Goal: Information Seeking & Learning: Learn about a topic

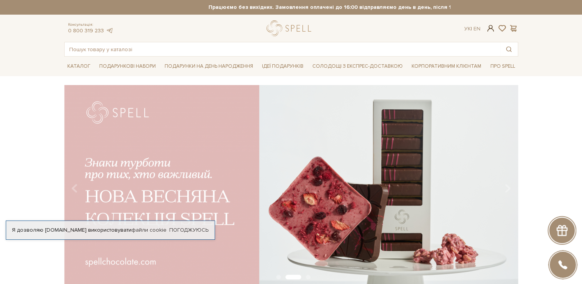
click at [492, 28] on span at bounding box center [490, 28] width 9 height 8
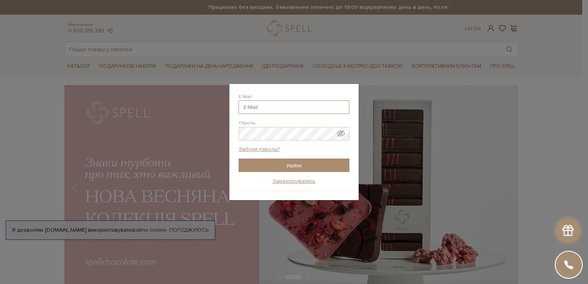
click at [282, 107] on input "E-Mail" at bounding box center [293, 106] width 111 height 13
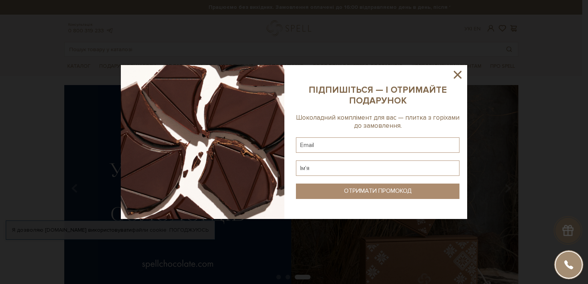
click at [457, 77] on icon at bounding box center [457, 74] width 13 height 13
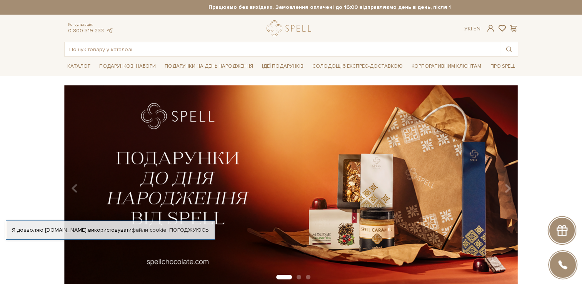
click at [551, 64] on div "Каталог Всі солодощі Дивитись всі Новинки Бестселери Набори SALE Білий" at bounding box center [291, 66] width 582 height 19
click at [490, 29] on span at bounding box center [490, 28] width 9 height 8
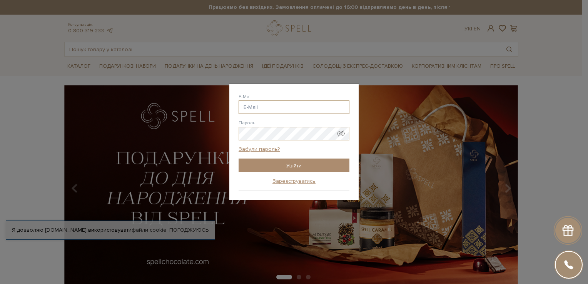
click at [300, 109] on input "E-Mail" at bounding box center [293, 106] width 111 height 13
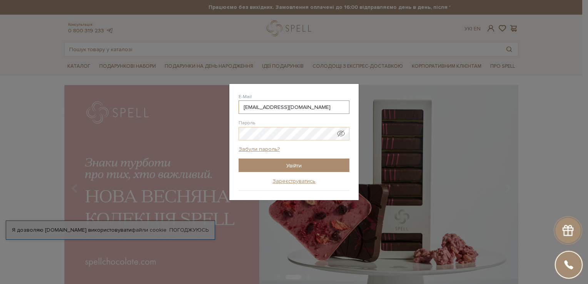
type input "[EMAIL_ADDRESS][DOMAIN_NAME]"
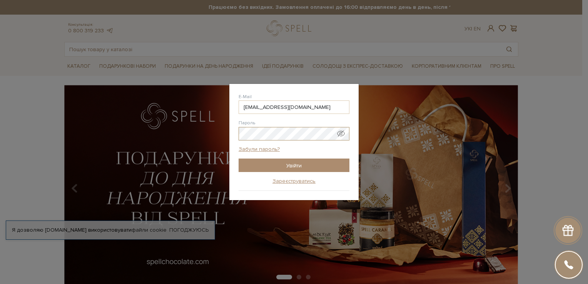
click at [238, 158] on input "Увійти" at bounding box center [293, 164] width 111 height 13
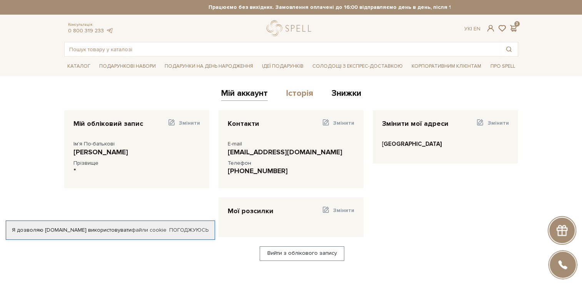
click at [298, 95] on link "Історія" at bounding box center [299, 94] width 27 height 13
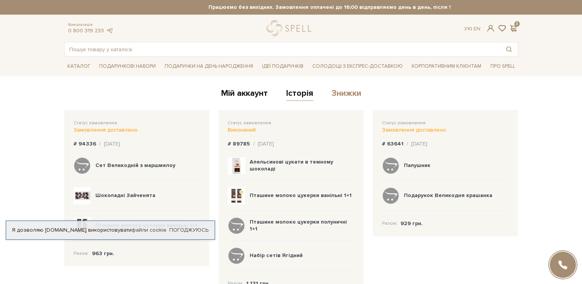
click at [346, 92] on link "Знижки" at bounding box center [347, 94] width 30 height 13
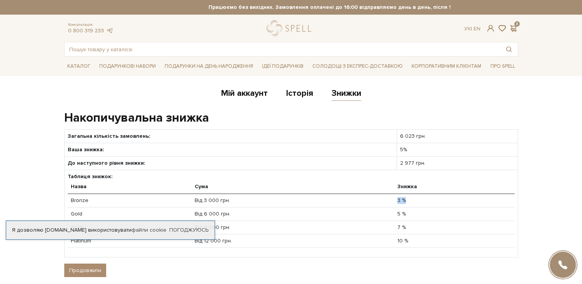
drag, startPoint x: 407, startPoint y: 199, endPoint x: 397, endPoint y: 199, distance: 10.4
click at [397, 199] on td "3 %" at bounding box center [454, 199] width 120 height 13
click at [409, 95] on div "Мій аккаунт Історія Знижки" at bounding box center [291, 94] width 454 height 19
drag, startPoint x: 373, startPoint y: 95, endPoint x: 208, endPoint y: 87, distance: 164.5
click at [208, 87] on div "Мій аккаунт Історія Знижки" at bounding box center [291, 94] width 454 height 19
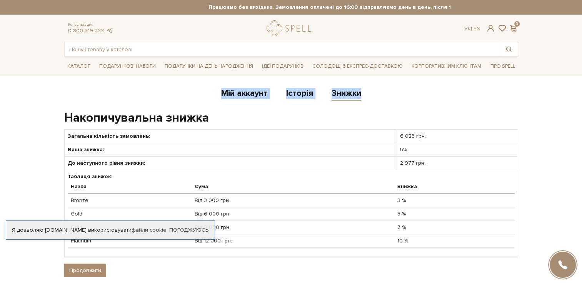
drag, startPoint x: 208, startPoint y: 87, endPoint x: 180, endPoint y: 87, distance: 28.1
click at [179, 87] on div "Мій аккаунт Історія Знижки" at bounding box center [291, 94] width 454 height 19
click at [376, 95] on div "Мій аккаунт Історія Знижки" at bounding box center [291, 94] width 454 height 19
drag, startPoint x: 375, startPoint y: 92, endPoint x: 213, endPoint y: 95, distance: 162.7
click at [213, 95] on div "Мій аккаунт Історія Знижки" at bounding box center [291, 94] width 454 height 19
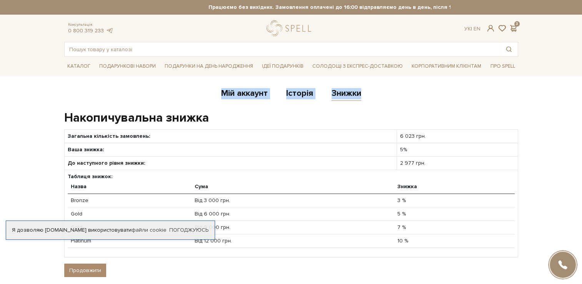
drag, startPoint x: 213, startPoint y: 95, endPoint x: 205, endPoint y: 95, distance: 8.1
click at [195, 95] on div "Мій аккаунт Історія Знижки" at bounding box center [291, 94] width 454 height 19
click at [375, 91] on div "Мій аккаунт Історія Знижки" at bounding box center [291, 94] width 454 height 19
drag, startPoint x: 370, startPoint y: 93, endPoint x: 213, endPoint y: 94, distance: 156.9
click at [213, 94] on div "Мій аккаунт Історія Знижки" at bounding box center [291, 94] width 454 height 19
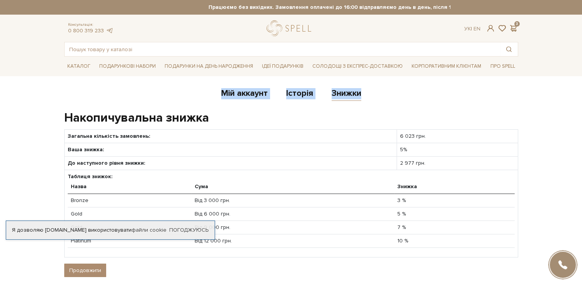
drag, startPoint x: 213, startPoint y: 94, endPoint x: 198, endPoint y: 93, distance: 14.7
click at [196, 93] on div "Мій аккаунт Історія Знижки" at bounding box center [291, 94] width 454 height 19
click at [373, 97] on div "Мій аккаунт Історія Знижки" at bounding box center [291, 94] width 454 height 19
drag, startPoint x: 374, startPoint y: 93, endPoint x: 212, endPoint y: 98, distance: 162.4
click at [212, 98] on div "Мій аккаунт Історія Знижки" at bounding box center [291, 94] width 454 height 19
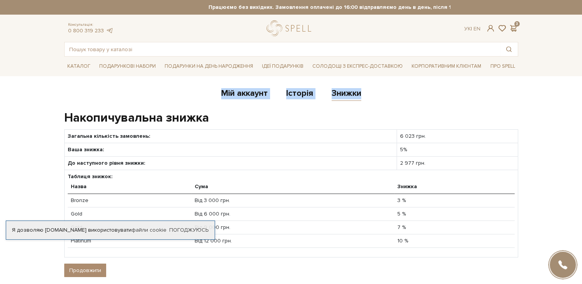
click at [377, 102] on div "Мій аккаунт Історія Знижки" at bounding box center [291, 94] width 454 height 19
drag, startPoint x: 373, startPoint y: 93, endPoint x: 218, endPoint y: 99, distance: 154.4
click at [218, 99] on div "Мій аккаунт Історія Знижки" at bounding box center [291, 94] width 454 height 19
click at [378, 95] on div "Мій аккаунт Історія Знижки" at bounding box center [291, 94] width 454 height 19
drag, startPoint x: 370, startPoint y: 93, endPoint x: 215, endPoint y: 97, distance: 154.7
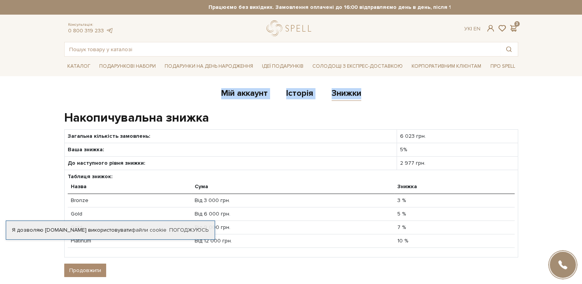
click at [215, 97] on div "Мій аккаунт Історія Знижки" at bounding box center [291, 94] width 454 height 19
click at [497, 102] on div "Мій аккаунт Історія Знижки" at bounding box center [291, 94] width 454 height 19
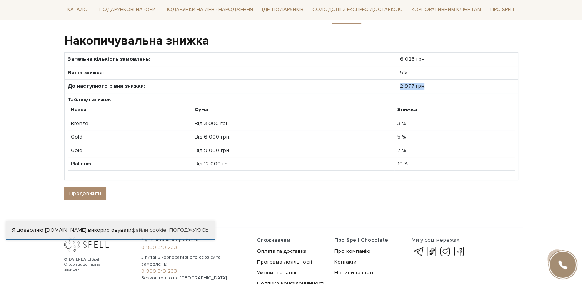
drag, startPoint x: 420, startPoint y: 85, endPoint x: 392, endPoint y: 87, distance: 28.1
click at [392, 87] on tr "До наступного рівня знижки: 2 977 грн." at bounding box center [291, 86] width 454 height 13
click at [544, 143] on body "Подарункові набори SALE Корпоративним клієнтам Доставка і оплата Консультація: …" at bounding box center [291, 116] width 582 height 387
drag, startPoint x: 408, startPoint y: 71, endPoint x: 395, endPoint y: 72, distance: 13.5
click at [397, 72] on td "5%" at bounding box center [457, 72] width 121 height 13
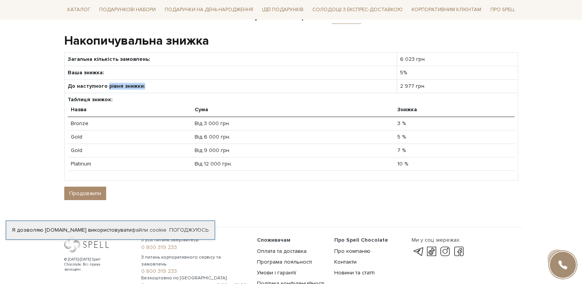
drag, startPoint x: 141, startPoint y: 85, endPoint x: 107, endPoint y: 85, distance: 34.2
click at [107, 85] on td "До наступного рівня знижки:" at bounding box center [230, 86] width 333 height 13
drag, startPoint x: 425, startPoint y: 84, endPoint x: 386, endPoint y: 86, distance: 38.9
click at [386, 86] on tr "До наступного рівня знижки: 2 977 грн." at bounding box center [291, 86] width 454 height 13
click at [534, 68] on body "Подарункові набори SALE Корпоративним клієнтам Доставка і оплата Консультація: …" at bounding box center [291, 116] width 582 height 387
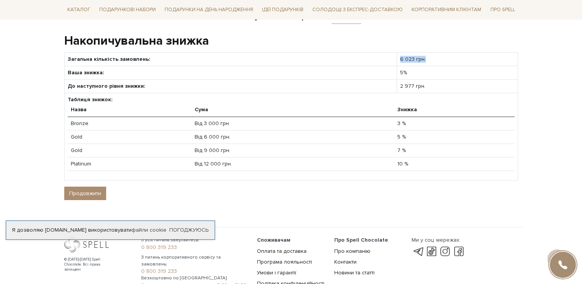
drag, startPoint x: 423, startPoint y: 57, endPoint x: 396, endPoint y: 64, distance: 27.9
click at [397, 64] on td "6 023 грн." at bounding box center [457, 58] width 121 height 13
drag, startPoint x: 408, startPoint y: 148, endPoint x: 393, endPoint y: 148, distance: 14.6
click at [394, 148] on td "7 %" at bounding box center [454, 150] width 120 height 13
click at [552, 125] on body "Подарункові набори SALE Корпоративним клієнтам Доставка і оплата Консультація: …" at bounding box center [291, 116] width 582 height 387
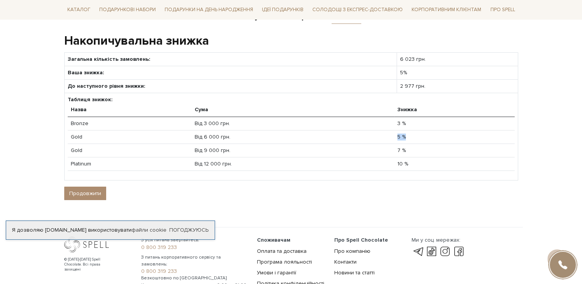
drag, startPoint x: 406, startPoint y: 135, endPoint x: 392, endPoint y: 135, distance: 14.2
click at [392, 135] on tr "Gold Від 6 000 грн. 5 %" at bounding box center [291, 136] width 447 height 13
drag, startPoint x: 392, startPoint y: 135, endPoint x: 395, endPoint y: 150, distance: 15.7
click at [395, 150] on td "7 %" at bounding box center [454, 150] width 120 height 13
click at [550, 135] on body "Подарункові набори SALE Корпоративним клієнтам Доставка і оплата Консультація: …" at bounding box center [291, 116] width 582 height 387
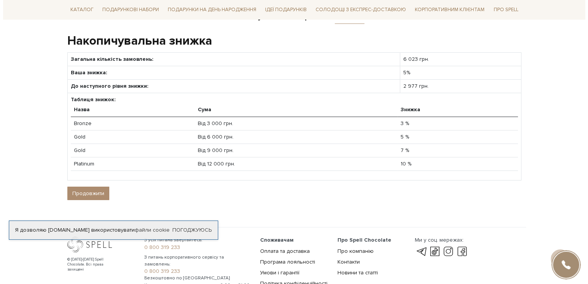
scroll to position [0, 0]
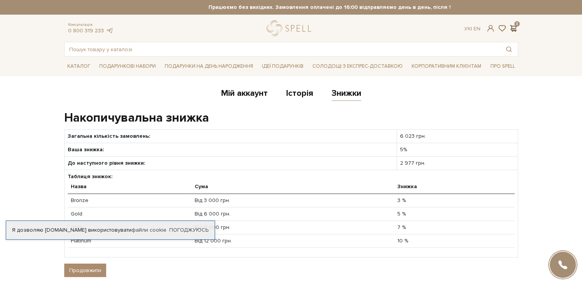
click at [514, 29] on span at bounding box center [513, 28] width 9 height 8
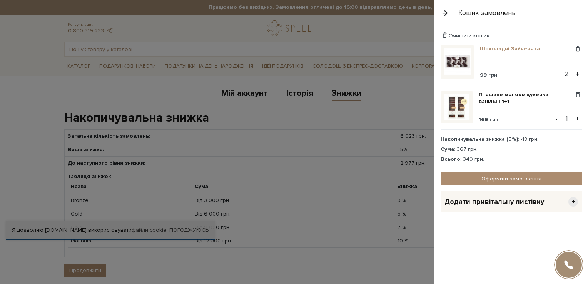
click at [495, 50] on link "Шоколадні Зайченята" at bounding box center [513, 48] width 66 height 7
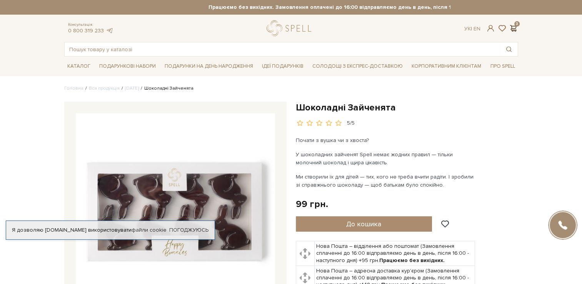
click at [517, 28] on span at bounding box center [513, 28] width 9 height 8
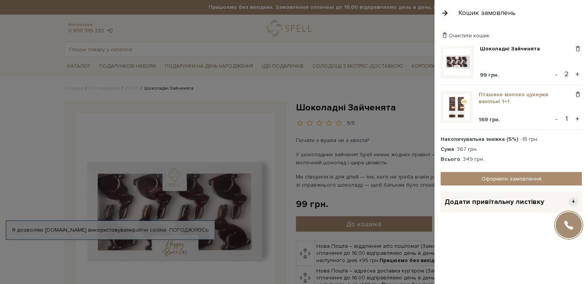
click at [512, 95] on link "Пташине молоко цукерки ванільні 1+1" at bounding box center [526, 98] width 95 height 14
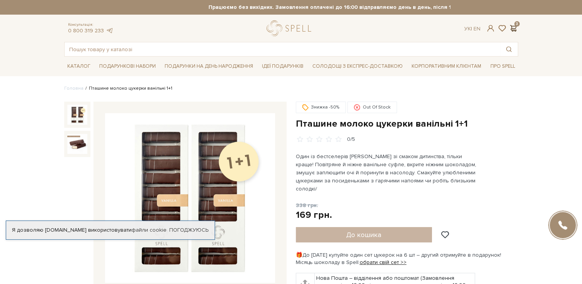
click at [514, 27] on span at bounding box center [513, 28] width 9 height 8
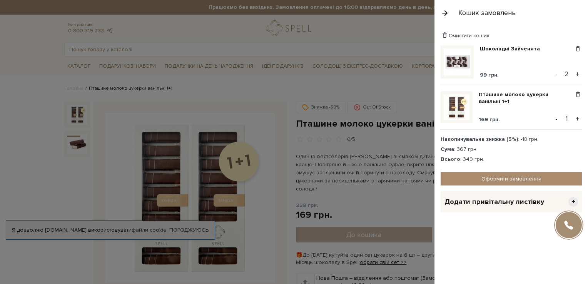
click at [350, 33] on div at bounding box center [294, 142] width 588 height 284
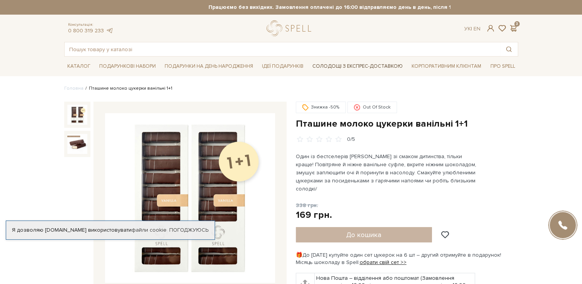
click at [348, 66] on link "Солодощі з експрес-доставкою" at bounding box center [357, 66] width 97 height 13
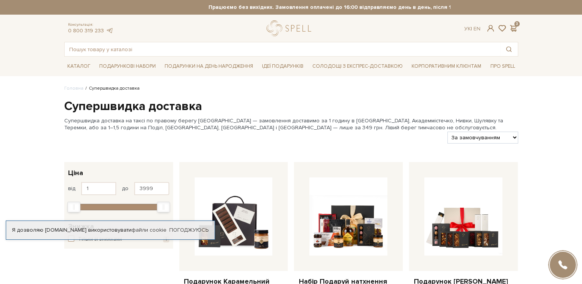
drag, startPoint x: 255, startPoint y: 5, endPoint x: 408, endPoint y: 8, distance: 153.1
click at [408, 8] on strong "Працюємо без вихідних. Замовлення оплачені до 16:00 відправляємо день в день, п…" at bounding box center [359, 7] width 454 height 7
click at [505, 90] on ul "Головна Супершвидка доставка" at bounding box center [291, 88] width 454 height 7
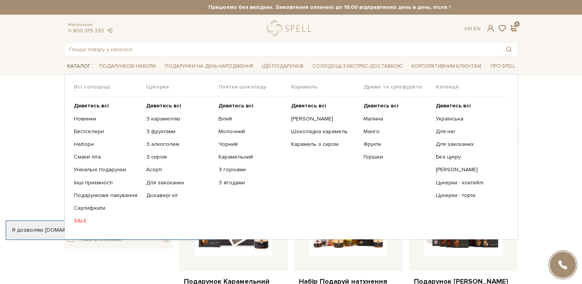
click at [80, 67] on span "Каталог" at bounding box center [78, 66] width 29 height 12
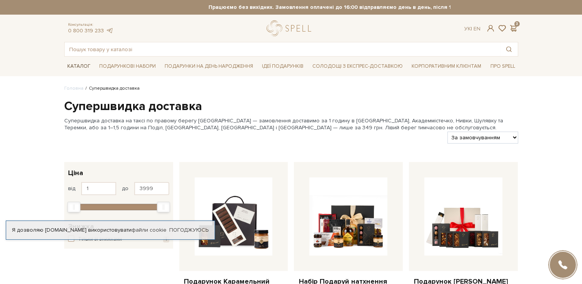
click at [81, 67] on span "Каталог" at bounding box center [78, 66] width 29 height 12
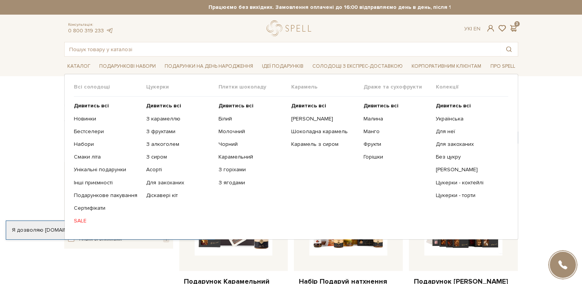
click at [80, 221] on link "SALE" at bounding box center [107, 220] width 67 height 7
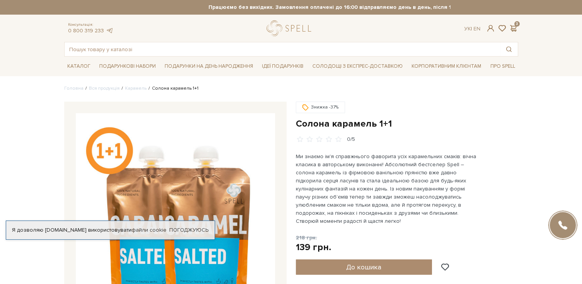
scroll to position [77, 0]
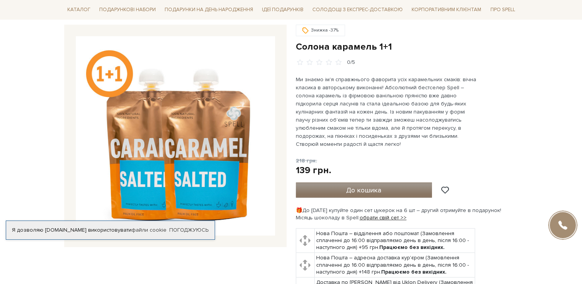
click at [367, 186] on span "До кошика" at bounding box center [363, 190] width 35 height 8
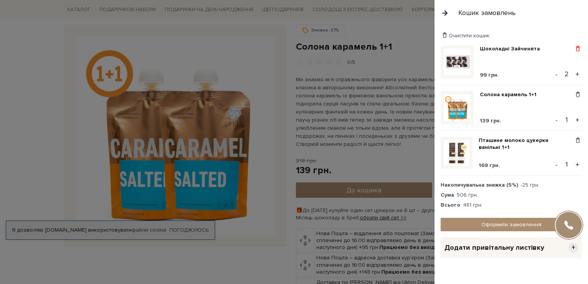
click at [574, 50] on span at bounding box center [578, 48] width 8 height 7
click at [549, 61] on link "Видалити" at bounding box center [550, 61] width 61 height 10
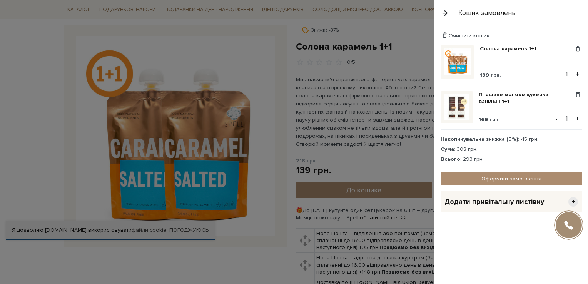
drag, startPoint x: 537, startPoint y: 139, endPoint x: 519, endPoint y: 139, distance: 18.5
click at [519, 139] on div "Накопичувальна знижка (5%) : -15 грн." at bounding box center [510, 139] width 141 height 7
drag, startPoint x: 519, startPoint y: 139, endPoint x: 510, endPoint y: 159, distance: 22.1
click at [510, 159] on div "Всього : 293 грн." at bounding box center [510, 159] width 141 height 7
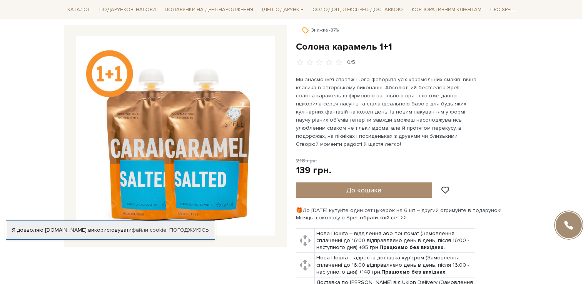
click at [256, 21] on div at bounding box center [294, 142] width 588 height 284
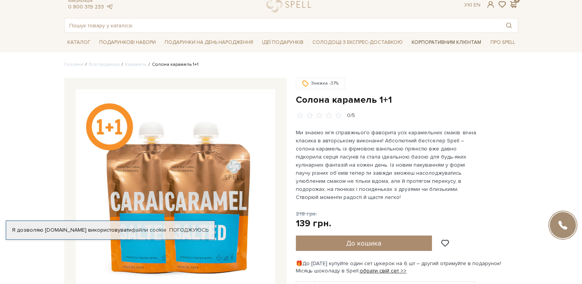
scroll to position [0, 0]
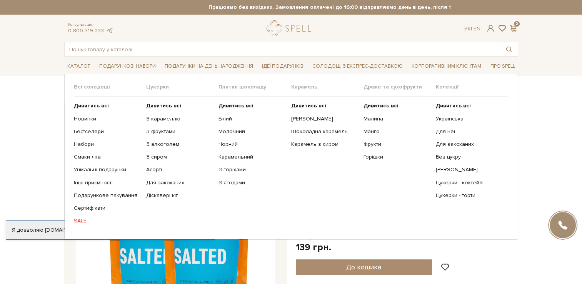
click at [80, 220] on link "SALE" at bounding box center [107, 220] width 67 height 7
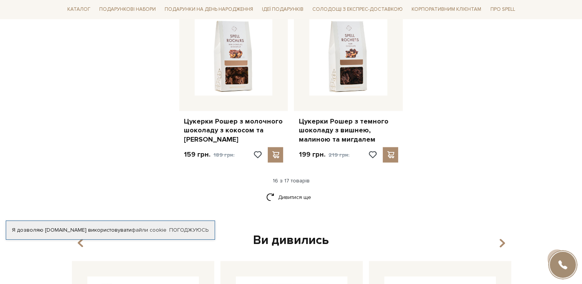
scroll to position [1000, 0]
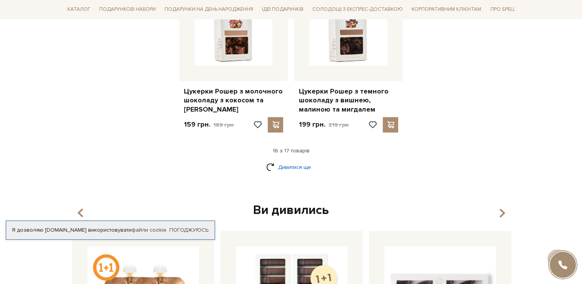
click at [295, 160] on link "Дивитися ще" at bounding box center [291, 166] width 50 height 13
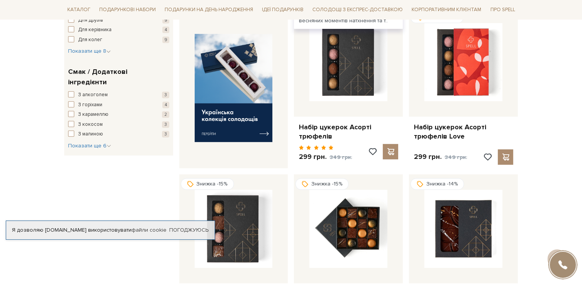
scroll to position [109, 0]
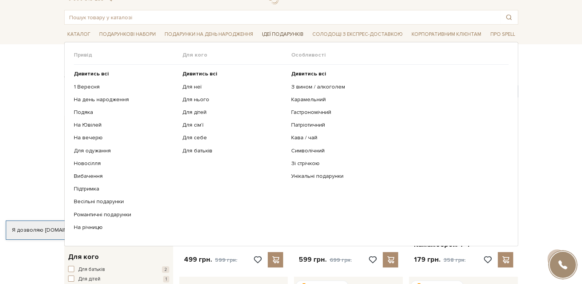
scroll to position [0, 0]
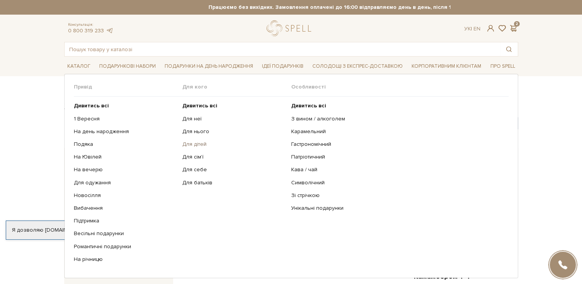
click at [199, 144] on link "Для дітей" at bounding box center [233, 144] width 103 height 7
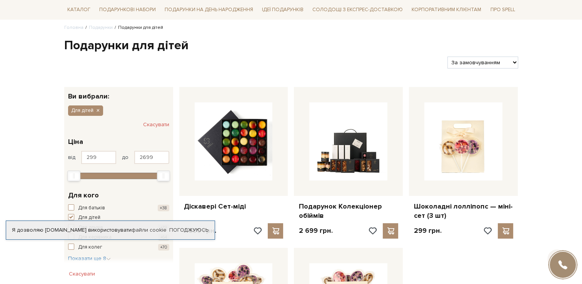
scroll to position [115, 0]
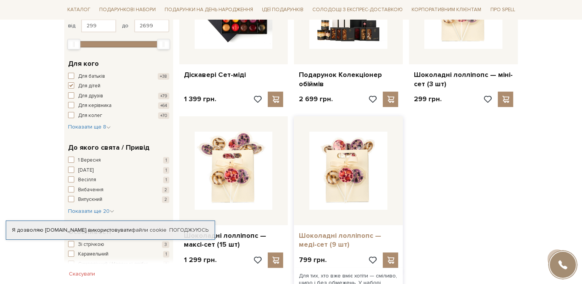
click at [334, 237] on link "Шоколадні лолліпопс — меді-сет (9 шт)" at bounding box center [348, 240] width 100 height 18
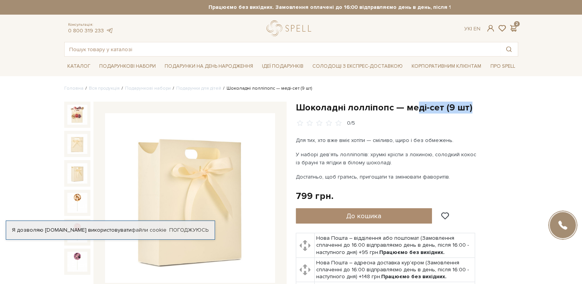
drag, startPoint x: 412, startPoint y: 106, endPoint x: 474, endPoint y: 105, distance: 61.5
click at [474, 105] on h1 "Шоколадні лолліпопс — меді-сет (9 шт)" at bounding box center [407, 108] width 222 height 12
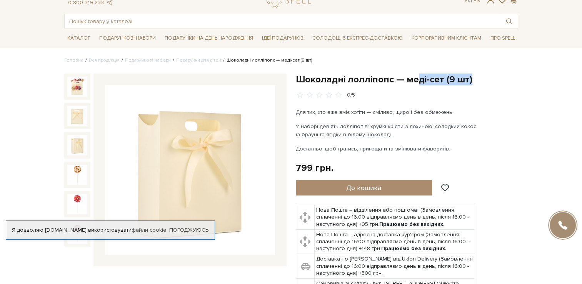
scroll to position [77, 0]
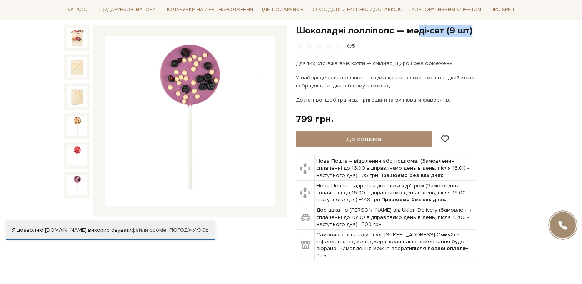
click at [81, 186] on img at bounding box center [77, 185] width 20 height 20
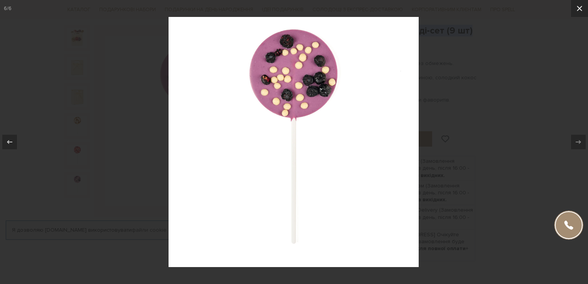
click at [579, 7] on icon at bounding box center [579, 8] width 5 height 5
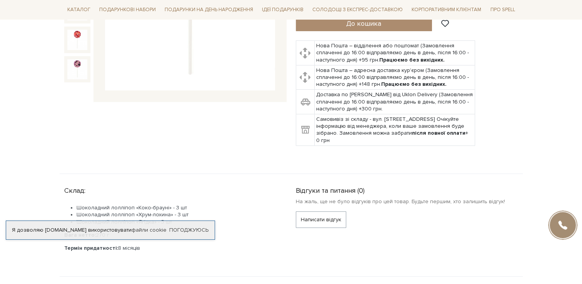
scroll to position [231, 0]
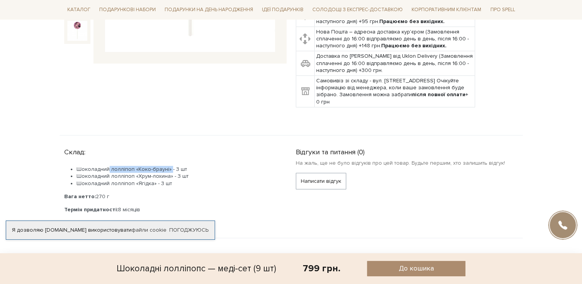
drag, startPoint x: 107, startPoint y: 170, endPoint x: 169, endPoint y: 168, distance: 61.9
click at [169, 168] on li "Шоколадний лолліпоп «Коко-брауні» - 3 шт" at bounding box center [177, 169] width 201 height 7
drag, startPoint x: 169, startPoint y: 168, endPoint x: 163, endPoint y: 173, distance: 7.6
click at [163, 173] on li "Шоколадний лолліпоп «Хрум-лохина» - 3 шт" at bounding box center [177, 176] width 201 height 7
drag, startPoint x: 163, startPoint y: 173, endPoint x: 179, endPoint y: 183, distance: 17.9
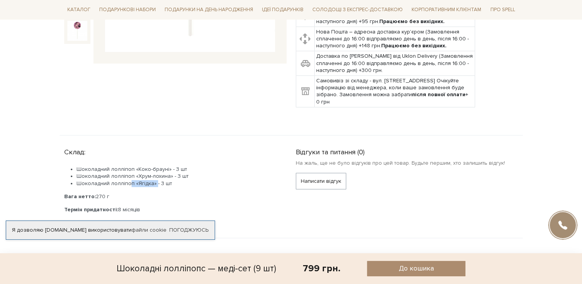
click at [171, 182] on li "Шоколадний лолліпоп «Ягідка» - 3 шт" at bounding box center [177, 183] width 201 height 7
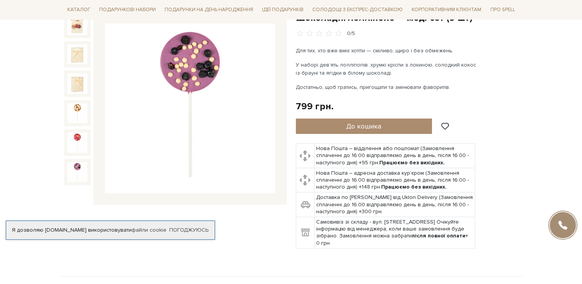
scroll to position [38, 0]
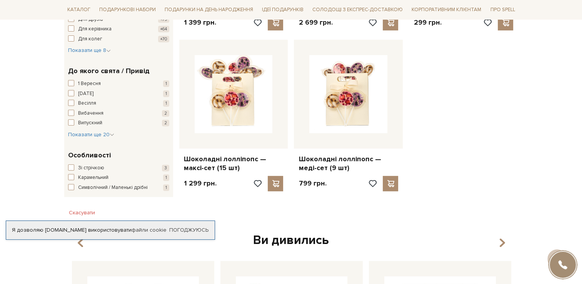
scroll to position [269, 0]
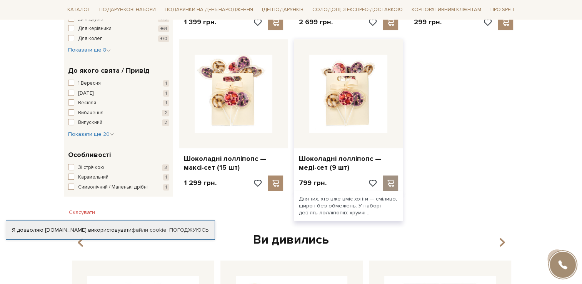
click at [392, 183] on span at bounding box center [391, 183] width 10 height 7
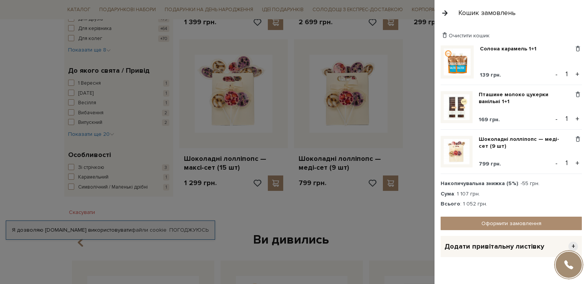
click at [549, 16] on div "Кошик замовлень" at bounding box center [510, 13] width 153 height 26
click at [560, 17] on div "Кошик замовлень" at bounding box center [510, 13] width 153 height 26
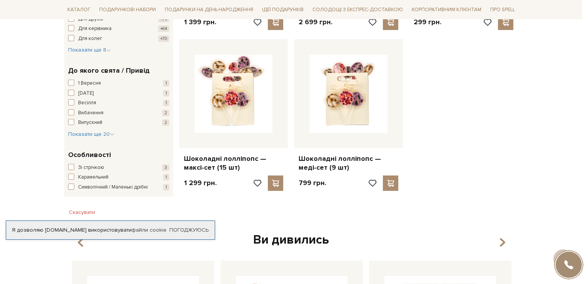
click at [402, 270] on div at bounding box center [294, 142] width 588 height 284
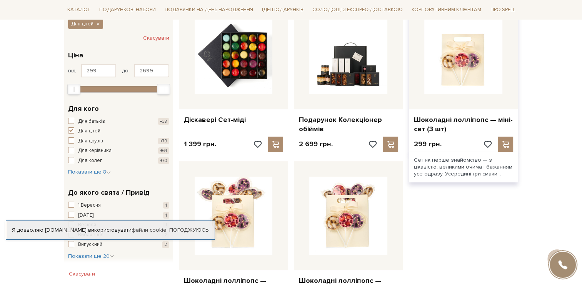
scroll to position [154, 0]
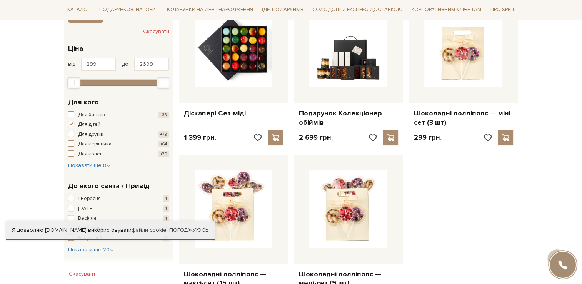
drag, startPoint x: 509, startPoint y: 138, endPoint x: 524, endPoint y: 136, distance: 15.2
click at [509, 138] on span at bounding box center [506, 137] width 10 height 7
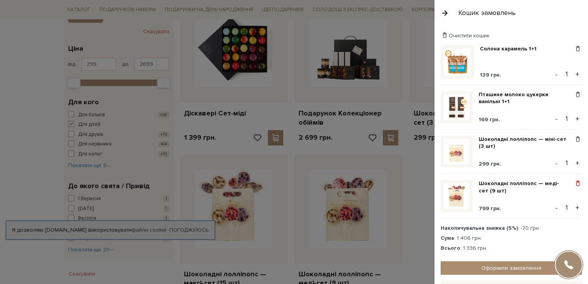
click at [574, 180] on span at bounding box center [578, 183] width 8 height 7
click at [534, 192] on link "Видалити" at bounding box center [550, 196] width 61 height 10
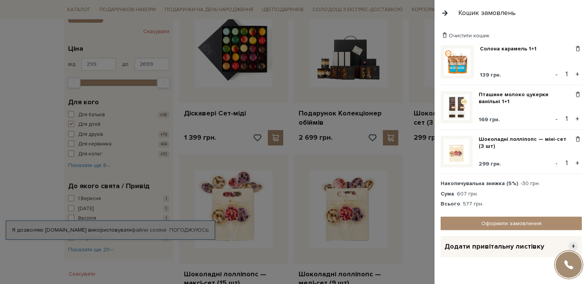
click at [367, 3] on div at bounding box center [294, 142] width 588 height 284
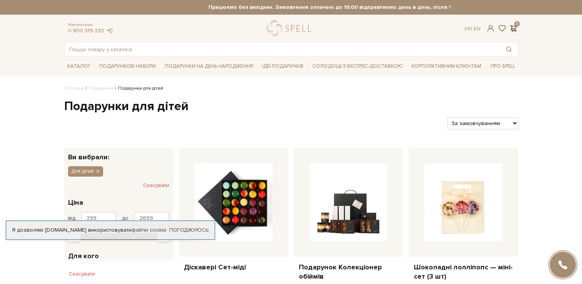
click at [514, 28] on span at bounding box center [513, 28] width 9 height 8
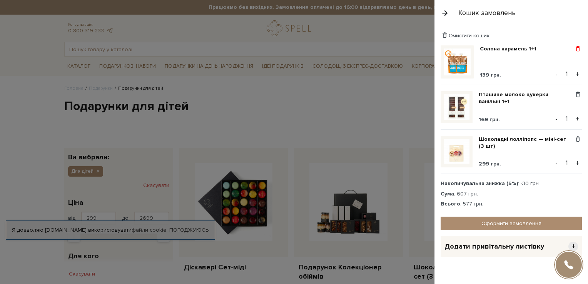
click at [574, 47] on span at bounding box center [578, 48] width 8 height 7
click at [536, 60] on link "Видалити" at bounding box center [550, 61] width 61 height 10
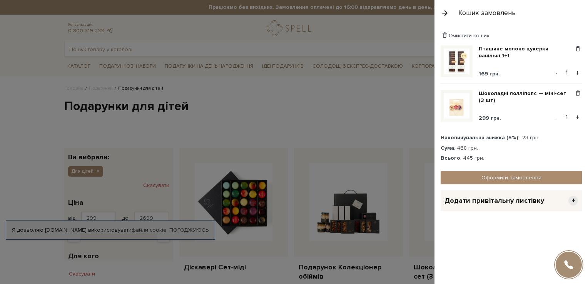
click at [335, 26] on div at bounding box center [294, 142] width 588 height 284
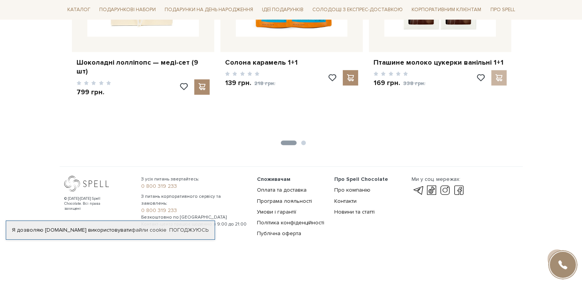
scroll to position [621, 0]
click at [283, 187] on link "Оплата та доставка" at bounding box center [282, 189] width 50 height 7
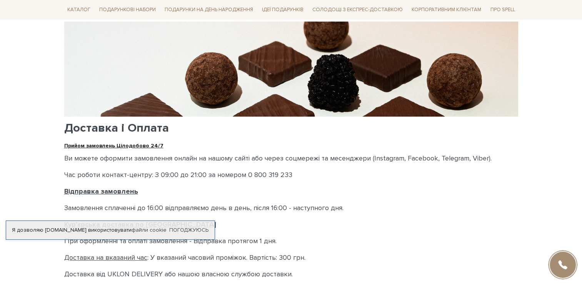
scroll to position [115, 0]
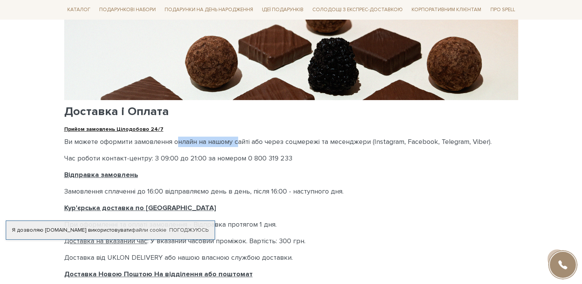
drag, startPoint x: 175, startPoint y: 142, endPoint x: 235, endPoint y: 139, distance: 60.1
click at [235, 139] on p "Ви можете оформити замовлення онлайн на нашому сайті або через соцмережі та мес…" at bounding box center [291, 142] width 454 height 10
drag, startPoint x: 235, startPoint y: 139, endPoint x: 206, endPoint y: 193, distance: 61.3
click at [206, 193] on p "Замовлення сплаченні до 16:00 відправляємо день в день, після 16:00 - наступног…" at bounding box center [291, 191] width 454 height 10
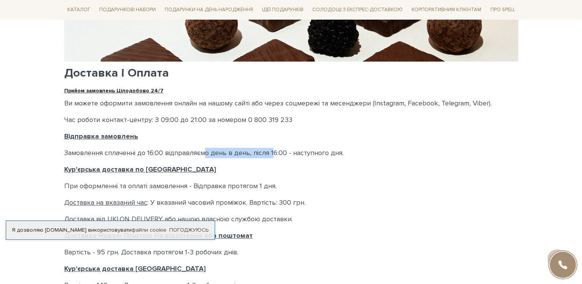
scroll to position [192, 0]
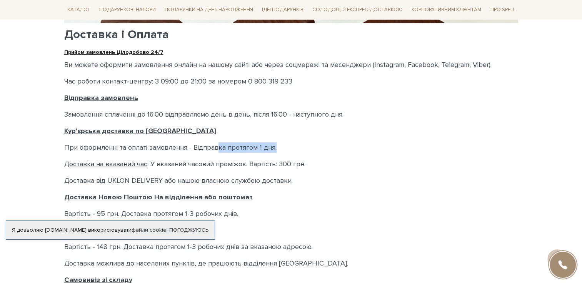
drag, startPoint x: 217, startPoint y: 143, endPoint x: 287, endPoint y: 146, distance: 69.7
click at [287, 146] on p "При оформленні та оплаті замовлення - Відправка протягом 1 дня." at bounding box center [291, 147] width 454 height 10
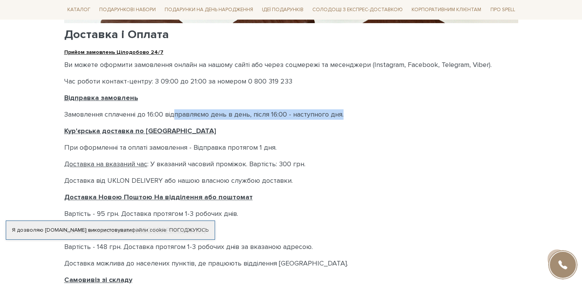
drag, startPoint x: 177, startPoint y: 114, endPoint x: 343, endPoint y: 116, distance: 166.6
click at [343, 116] on p "Замовлення сплаченні до 16:00 відправляємо день в день, після 16:00 - наступног…" at bounding box center [291, 114] width 454 height 10
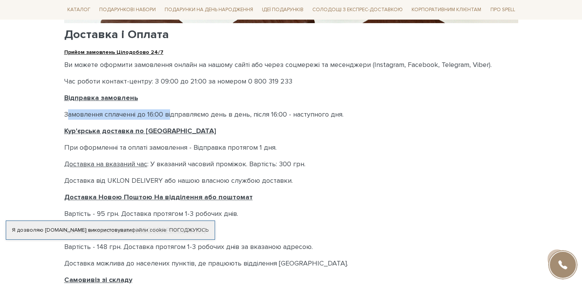
drag, startPoint x: 171, startPoint y: 116, endPoint x: 68, endPoint y: 116, distance: 103.1
click at [68, 116] on p "Замовлення сплаченні до 16:00 відправляємо день в день, після 16:00 - наступног…" at bounding box center [291, 114] width 454 height 10
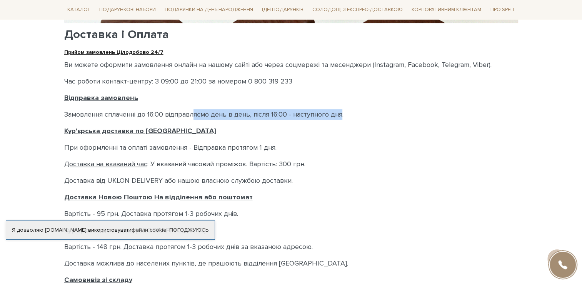
drag, startPoint x: 208, startPoint y: 114, endPoint x: 342, endPoint y: 115, distance: 133.9
click at [342, 115] on p "Замовлення сплаченні до 16:00 відправляємо день в день, після 16:00 - наступног…" at bounding box center [291, 114] width 454 height 10
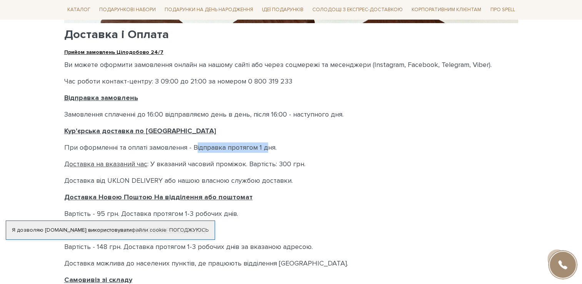
drag, startPoint x: 266, startPoint y: 149, endPoint x: 198, endPoint y: 147, distance: 68.5
click at [198, 147] on p "При оформленні та оплаті замовлення - Відправка протягом 1 дня." at bounding box center [291, 147] width 454 height 10
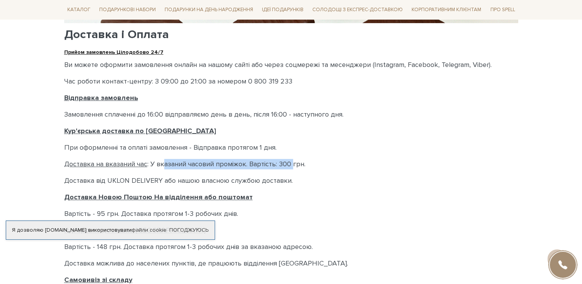
drag, startPoint x: 198, startPoint y: 147, endPoint x: 293, endPoint y: 162, distance: 96.9
click at [293, 162] on p "Доставка на вказаний час : У вказаний часовий проміжок. Вартість: 300 грн." at bounding box center [291, 164] width 454 height 10
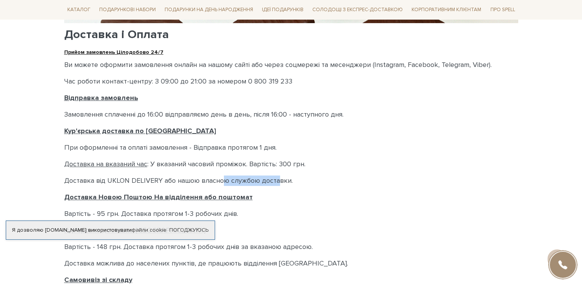
drag, startPoint x: 293, startPoint y: 162, endPoint x: 225, endPoint y: 179, distance: 70.6
click at [225, 179] on p "Доставка від UKLON DELIVERY або нашою власною службою доставки." at bounding box center [291, 180] width 454 height 10
drag, startPoint x: 225, startPoint y: 179, endPoint x: 209, endPoint y: 161, distance: 24.0
click at [209, 161] on p "Доставка на вказаний час : У вказаний часовий проміжок. Вартість: 300 грн." at bounding box center [291, 164] width 454 height 10
drag, startPoint x: 209, startPoint y: 161, endPoint x: 303, endPoint y: 163, distance: 94.3
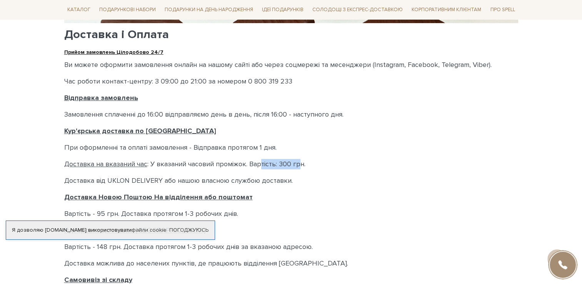
click at [303, 163] on p "Доставка на вказаний час : У вказаний часовий проміжок. Вартість: 300 грн." at bounding box center [291, 164] width 454 height 10
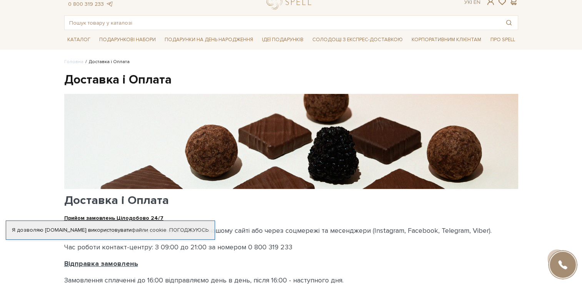
scroll to position [0, 0]
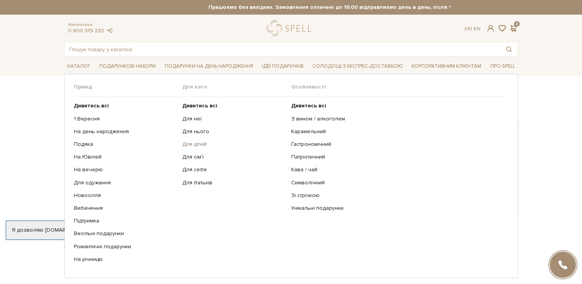
click at [191, 143] on link "Для дітей" at bounding box center [233, 144] width 103 height 7
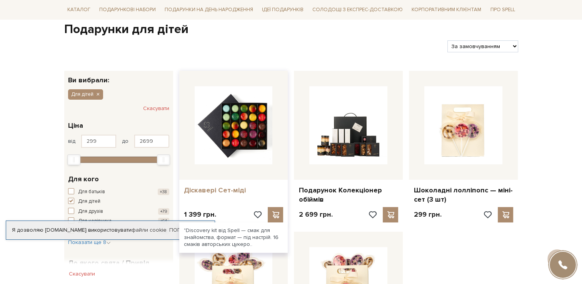
click at [237, 190] on link "Діскавері Сет-міді" at bounding box center [234, 190] width 100 height 9
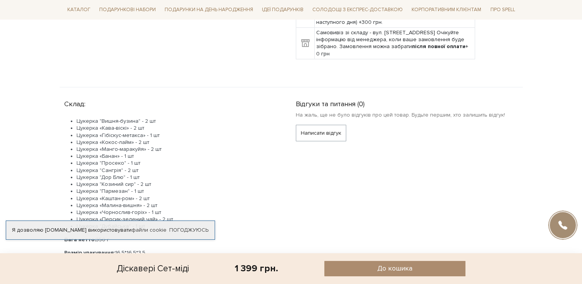
scroll to position [308, 0]
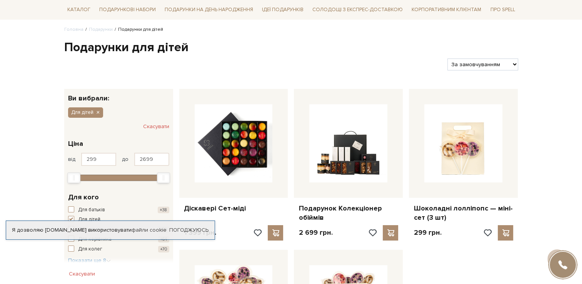
scroll to position [38, 0]
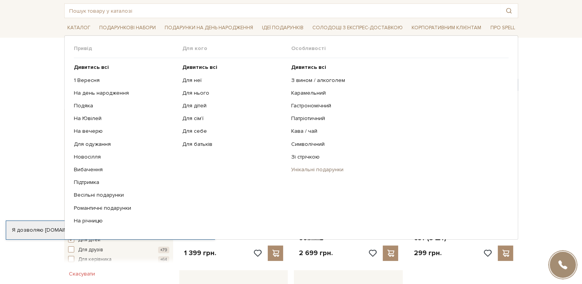
click at [311, 170] on link "Унікальні подарунки" at bounding box center [397, 169] width 212 height 7
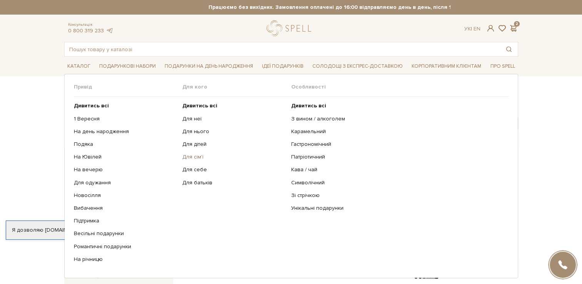
click at [197, 157] on link "Для сім'ї" at bounding box center [233, 156] width 103 height 7
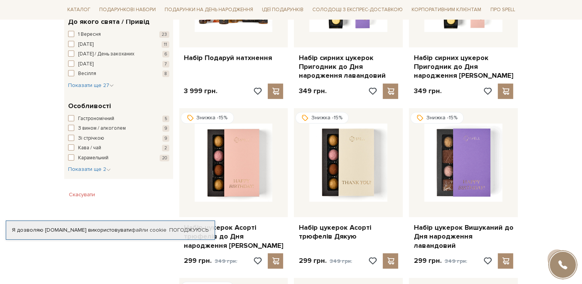
scroll to position [346, 0]
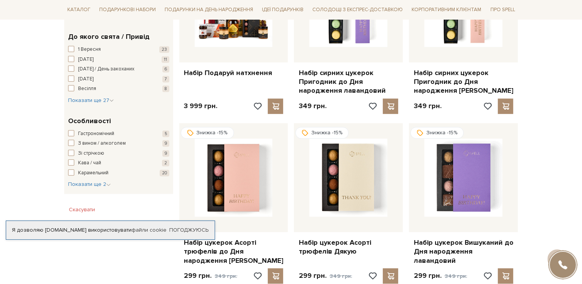
click at [90, 50] on span "1 Вересня" at bounding box center [89, 50] width 23 height 8
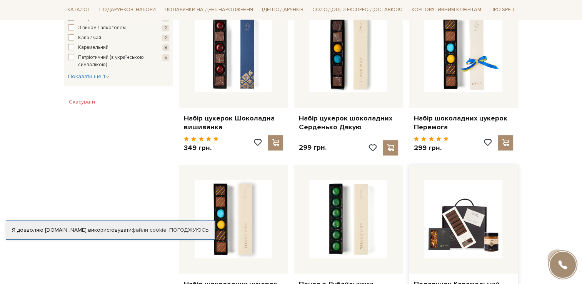
scroll to position [269, 0]
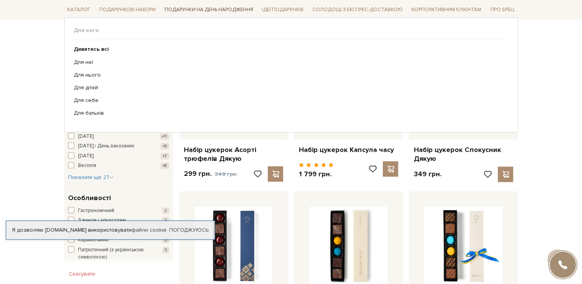
click at [197, 11] on span "Подарунки на День народження" at bounding box center [209, 10] width 95 height 12
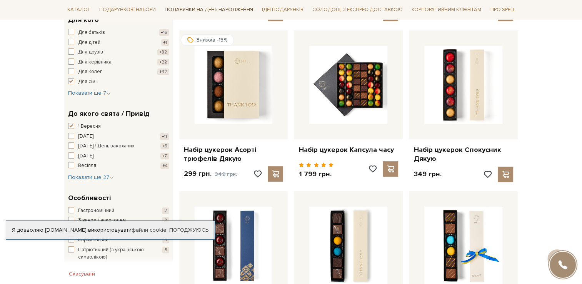
click at [197, 11] on span "Подарунки на День народження" at bounding box center [209, 10] width 95 height 12
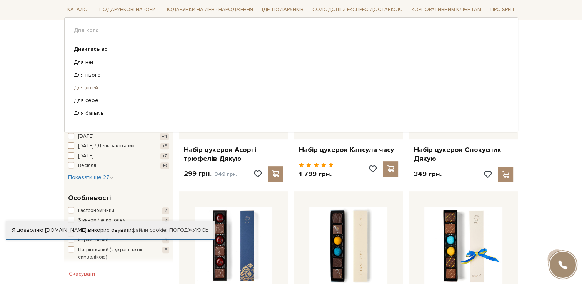
click at [85, 85] on link "Для дітей" at bounding box center [288, 87] width 429 height 7
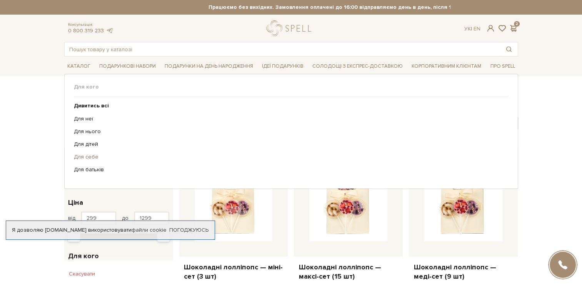
click at [88, 156] on link "Для себе" at bounding box center [288, 156] width 429 height 7
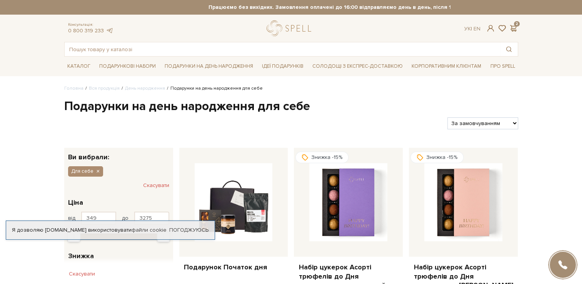
click at [152, 184] on button "Скасувати" at bounding box center [156, 185] width 26 height 12
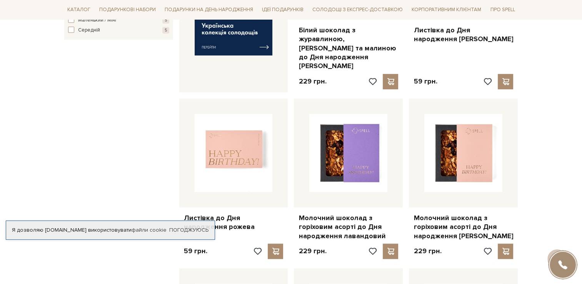
scroll to position [346, 0]
